Goal: Find specific fact: Find specific fact

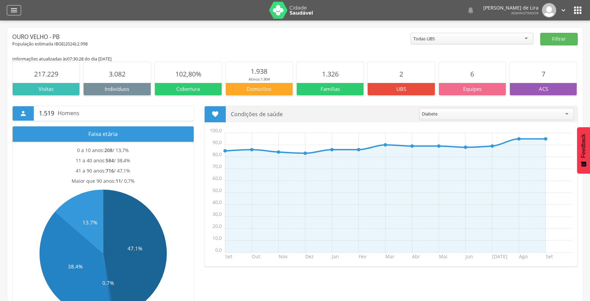
click at [11, 10] on icon "" at bounding box center [14, 10] width 8 height 8
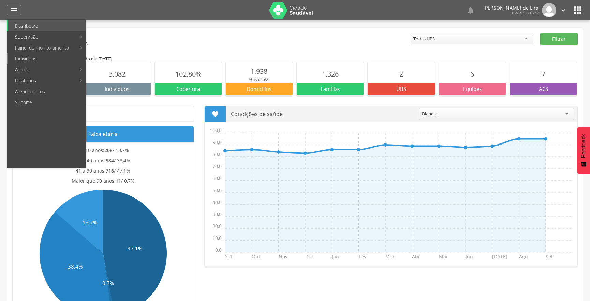
click at [62, 61] on link "Indivíduos" at bounding box center [47, 58] width 78 height 11
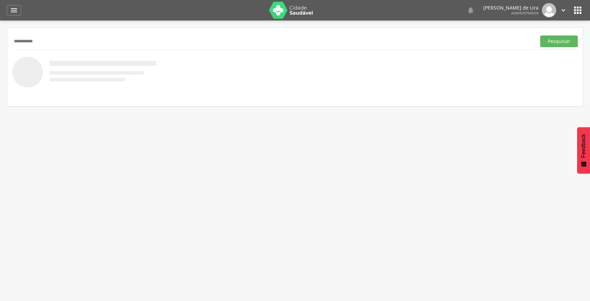
type input "**********"
click at [540, 35] on button "Pesquisar" at bounding box center [559, 41] width 38 height 12
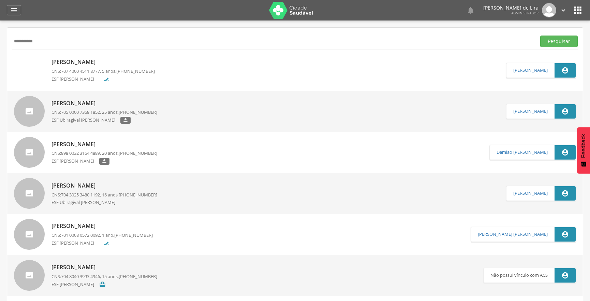
click at [82, 102] on p "[PERSON_NAME]" at bounding box center [105, 103] width 106 height 8
type input "**********"
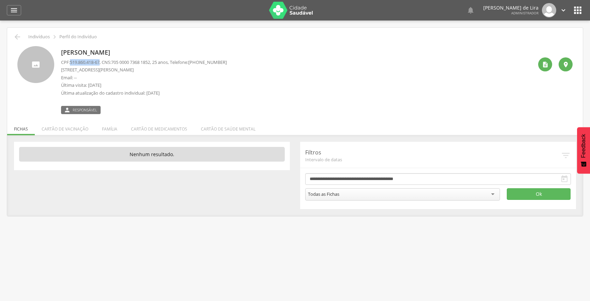
drag, startPoint x: 72, startPoint y: 62, endPoint x: 103, endPoint y: 60, distance: 31.4
click at [103, 60] on p "CPF: 519.860.418-67 , CNS: [PHONE_NUMBER] , 25 anos, Telefone: [PHONE_NUMBER]" at bounding box center [144, 62] width 166 height 6
copy span "519.860.418-67"
click at [10, 10] on icon "" at bounding box center [14, 10] width 8 height 8
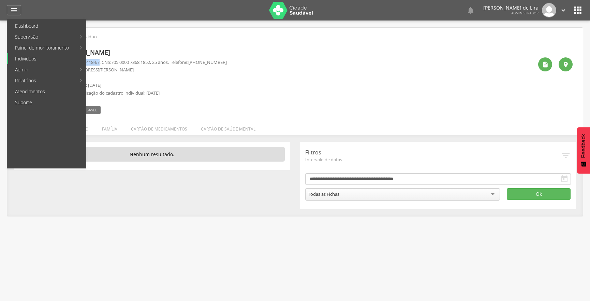
click at [61, 61] on link "Indivíduos" at bounding box center [47, 58] width 78 height 11
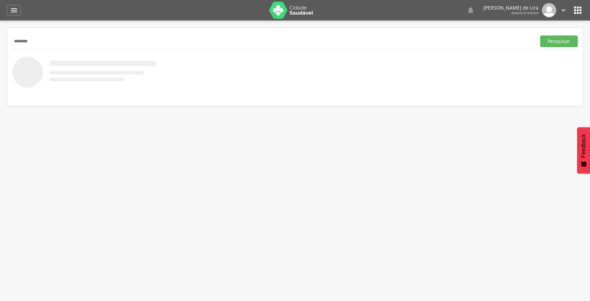
click at [540, 35] on button "Pesquisar" at bounding box center [559, 41] width 38 height 12
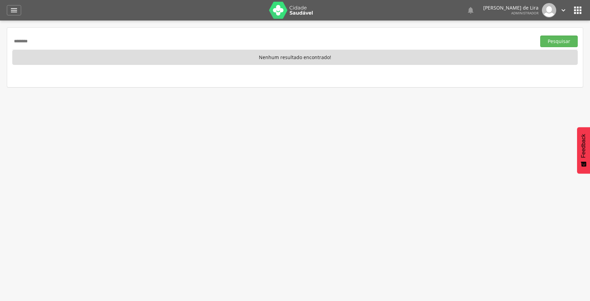
type input "********"
click at [540, 35] on button "Pesquisar" at bounding box center [559, 41] width 38 height 12
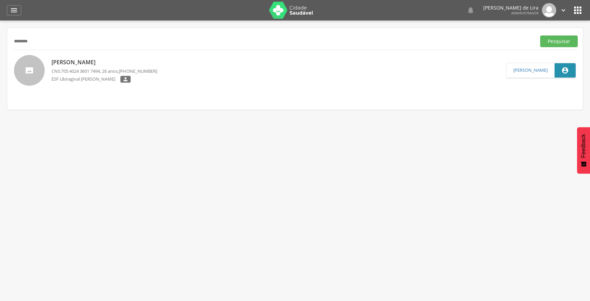
click at [99, 73] on span "705 4024 3601 7494" at bounding box center [80, 71] width 39 height 6
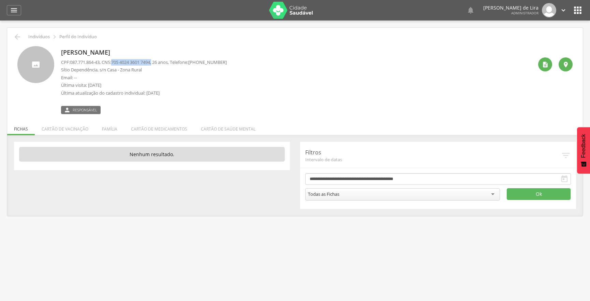
drag, startPoint x: 117, startPoint y: 62, endPoint x: 159, endPoint y: 63, distance: 42.3
click at [159, 63] on p "CPF: 087.771.864-43 , CNS: [PHONE_NUMBER] , 26 anos, Telefone: [PHONE_NUMBER]" at bounding box center [144, 62] width 166 height 6
click at [150, 62] on span "705 4024 3601 7494" at bounding box center [130, 62] width 39 height 6
drag, startPoint x: 116, startPoint y: 61, endPoint x: 157, endPoint y: 61, distance: 40.9
click at [150, 61] on span "705 4024 3601 7494" at bounding box center [130, 62] width 39 height 6
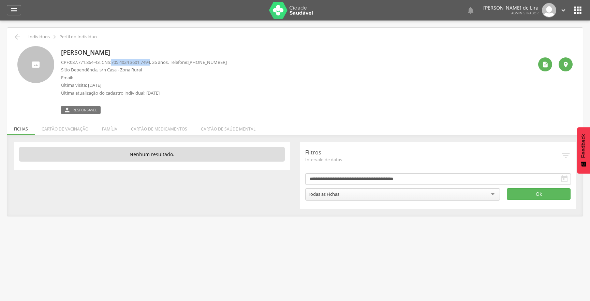
copy span "705 4024 3601 7494"
click at [14, 4] on div " Dashboard Supervisão Produtividade Mapa da cidade Mapa de cobertura Ranking A…" at bounding box center [295, 10] width 577 height 20
click at [15, 14] on icon "" at bounding box center [14, 10] width 8 height 8
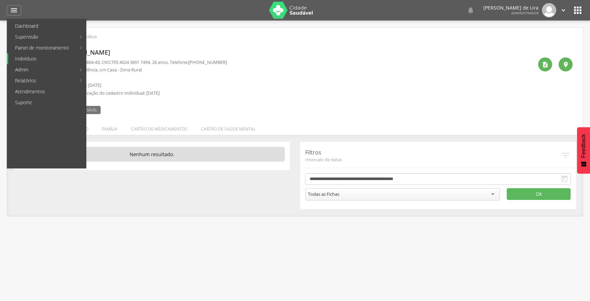
click at [34, 61] on link "Indivíduos" at bounding box center [47, 58] width 78 height 11
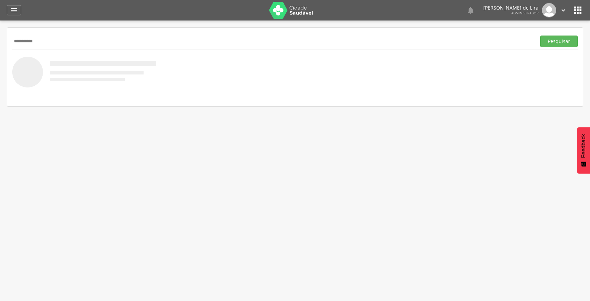
type input "**********"
click at [540, 35] on button "Pesquisar" at bounding box center [559, 41] width 38 height 12
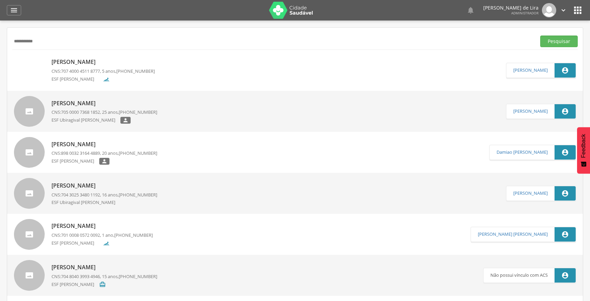
click at [75, 116] on div "[PERSON_NAME] CNS: 705 0000 7368 1852 , 25 anos, [PHONE_NUMBER] ESF Ubiragival …" at bounding box center [105, 111] width 106 height 28
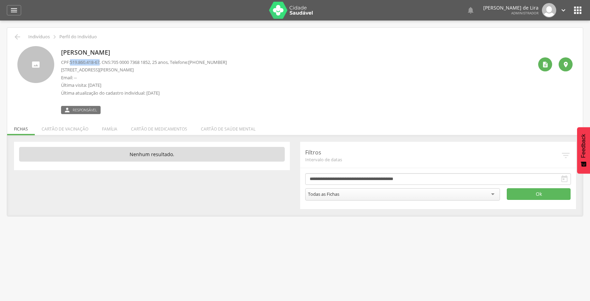
drag, startPoint x: 72, startPoint y: 61, endPoint x: 102, endPoint y: 61, distance: 30.0
click at [100, 61] on span "519.860.418-67" at bounding box center [85, 62] width 30 height 6
copy span "519.860.418-67"
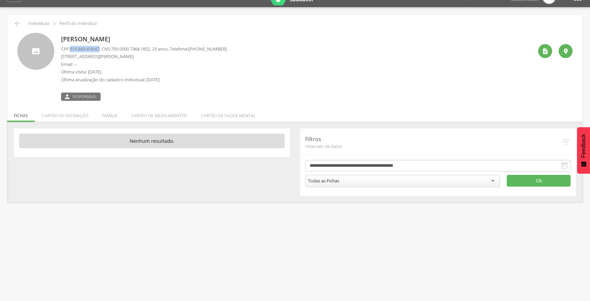
scroll to position [20, 0]
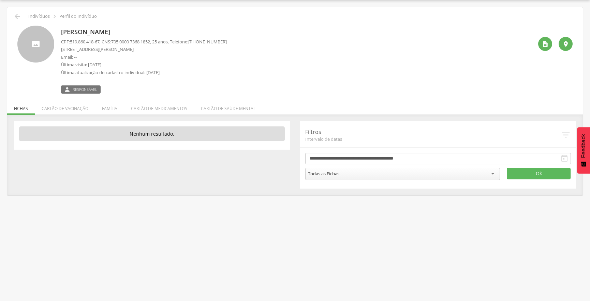
click at [133, 51] on p "[STREET_ADDRESS][PERSON_NAME]" at bounding box center [144, 49] width 166 height 6
